Goal: Task Accomplishment & Management: Manage account settings

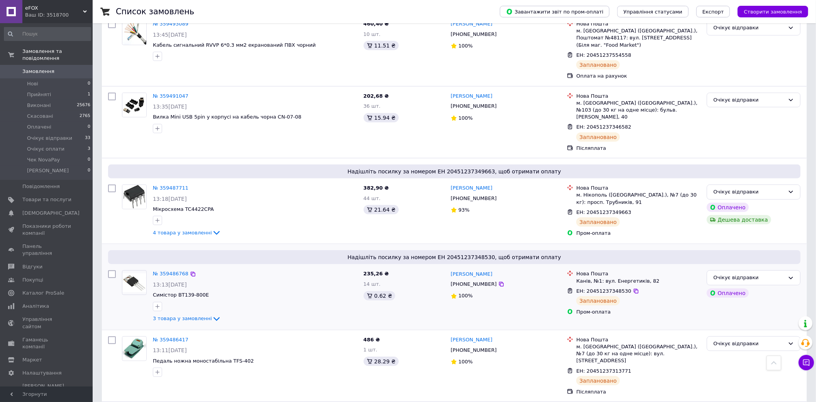
scroll to position [472, 0]
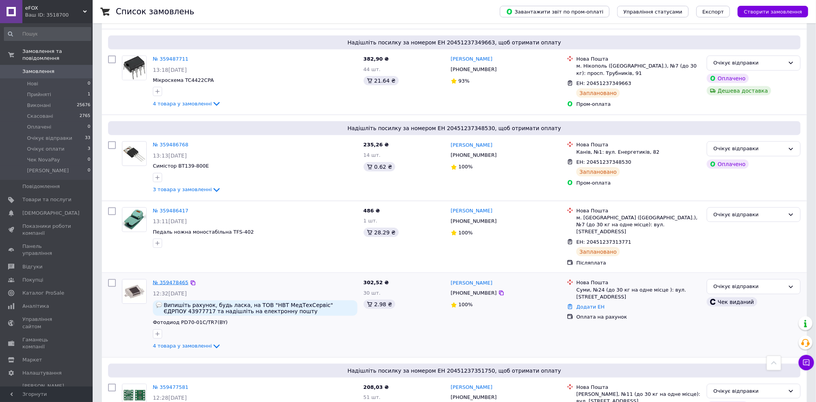
click at [172, 279] on link "№ 359478465" at bounding box center [170, 282] width 35 height 6
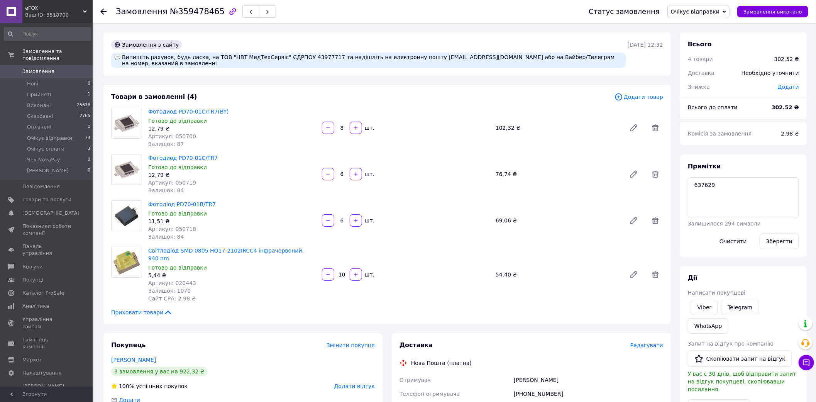
click at [656, 342] on span "Редагувати" at bounding box center [646, 345] width 33 height 6
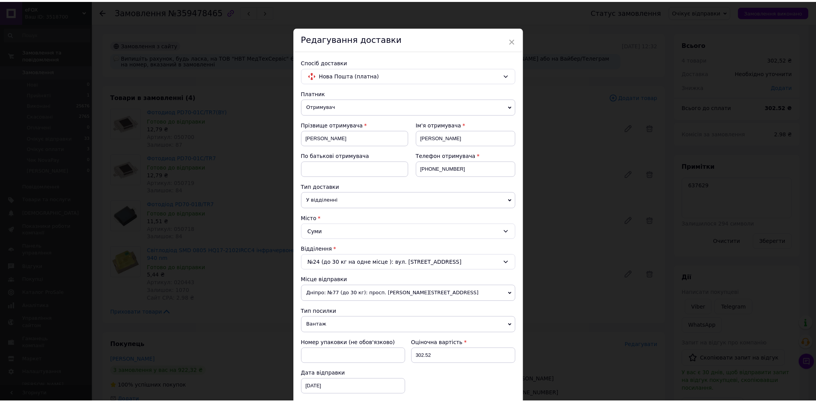
scroll to position [125, 0]
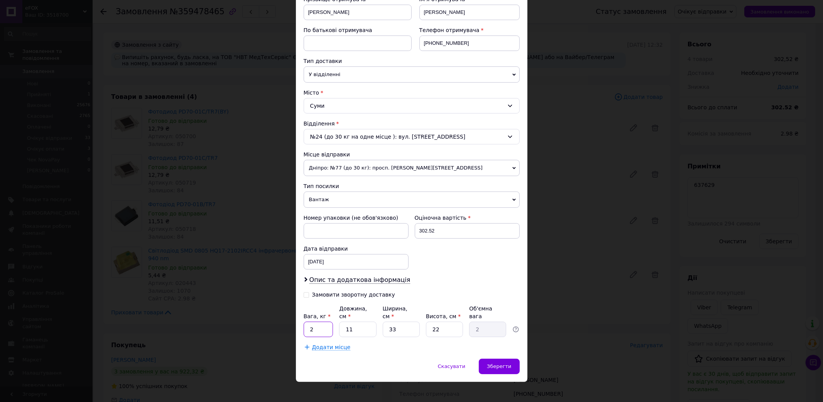
drag, startPoint x: 310, startPoint y: 323, endPoint x: 303, endPoint y: 322, distance: 7.4
click at [304, 322] on input "2" at bounding box center [319, 328] width 30 height 15
type input "0.1"
type input "1"
type input "0.18"
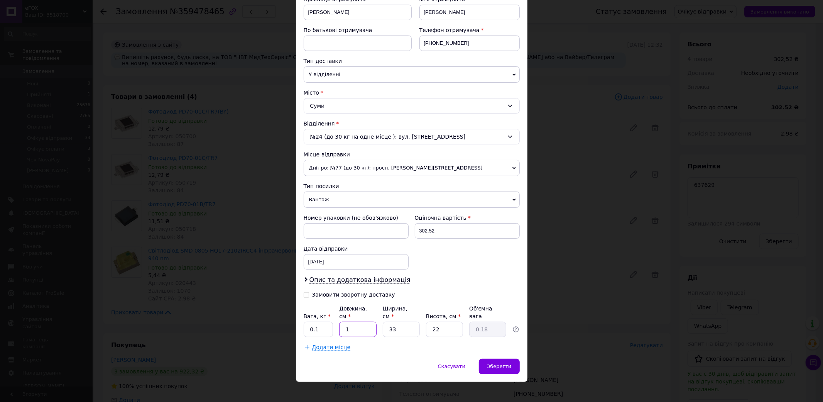
type input "17"
type input "3.09"
type input "17"
type input "1"
type input "0.1"
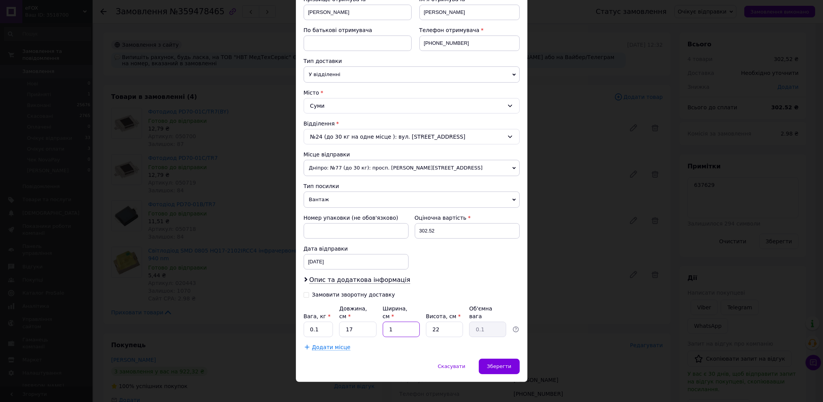
type input "11"
type input "1.03"
type input "11"
type input "1"
type input "0.1"
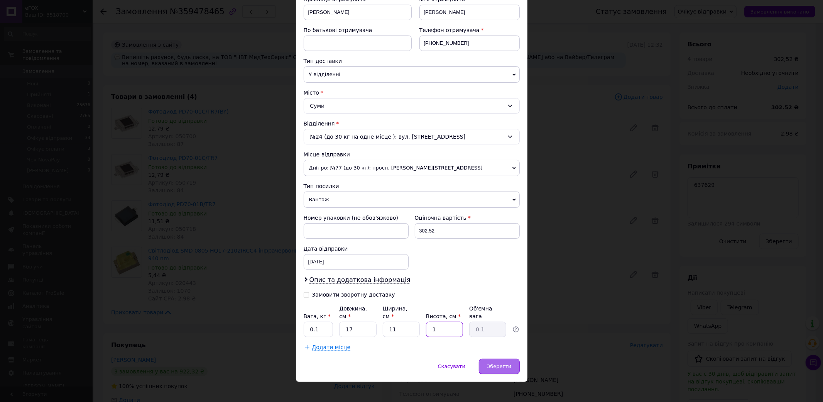
type input "1"
click at [491, 363] on span "Зберегти" at bounding box center [499, 366] width 24 height 6
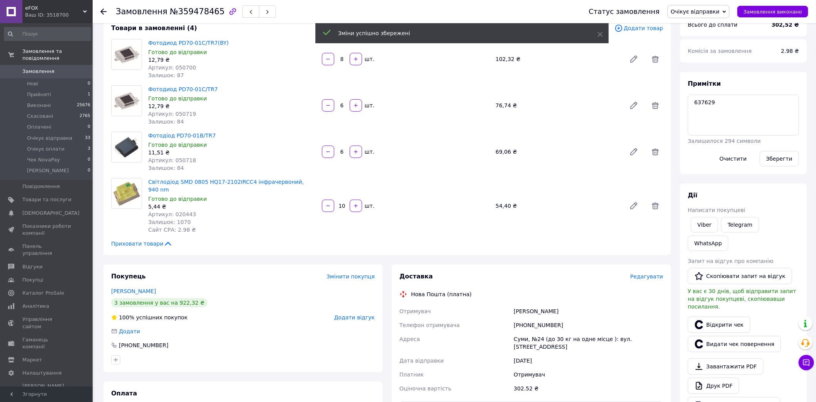
scroll to position [128, 0]
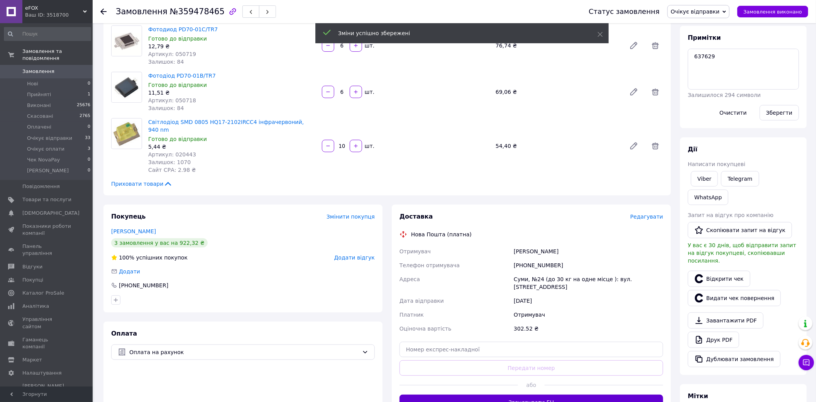
click at [545, 394] on button "Згенерувати ЕН" at bounding box center [531, 401] width 264 height 15
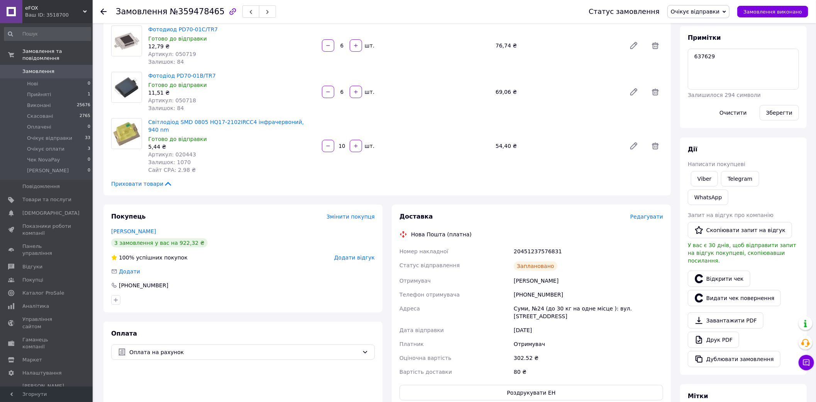
click at [30, 68] on span "Замовлення" at bounding box center [38, 71] width 32 height 7
